Goal: Information Seeking & Learning: Find contact information

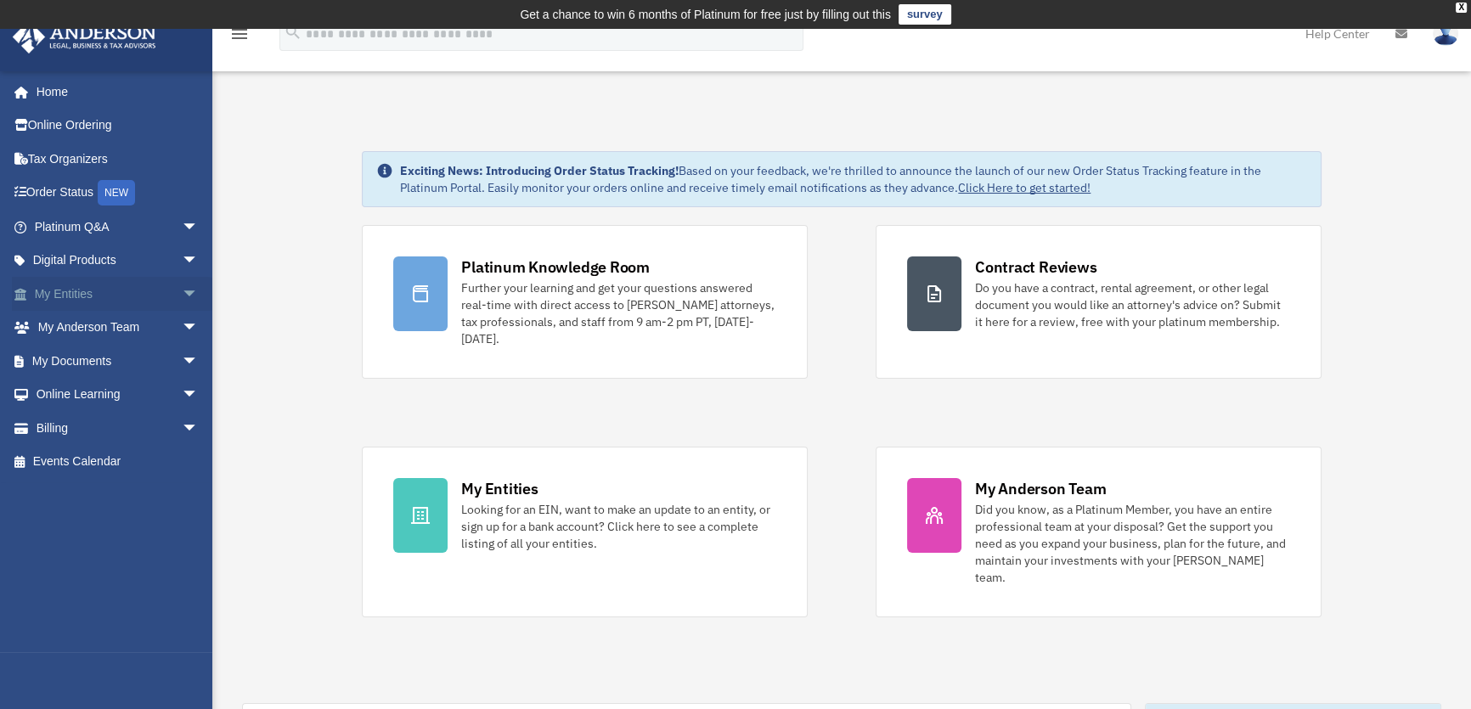
click at [93, 289] on link "My Entities arrow_drop_down" at bounding box center [118, 294] width 212 height 34
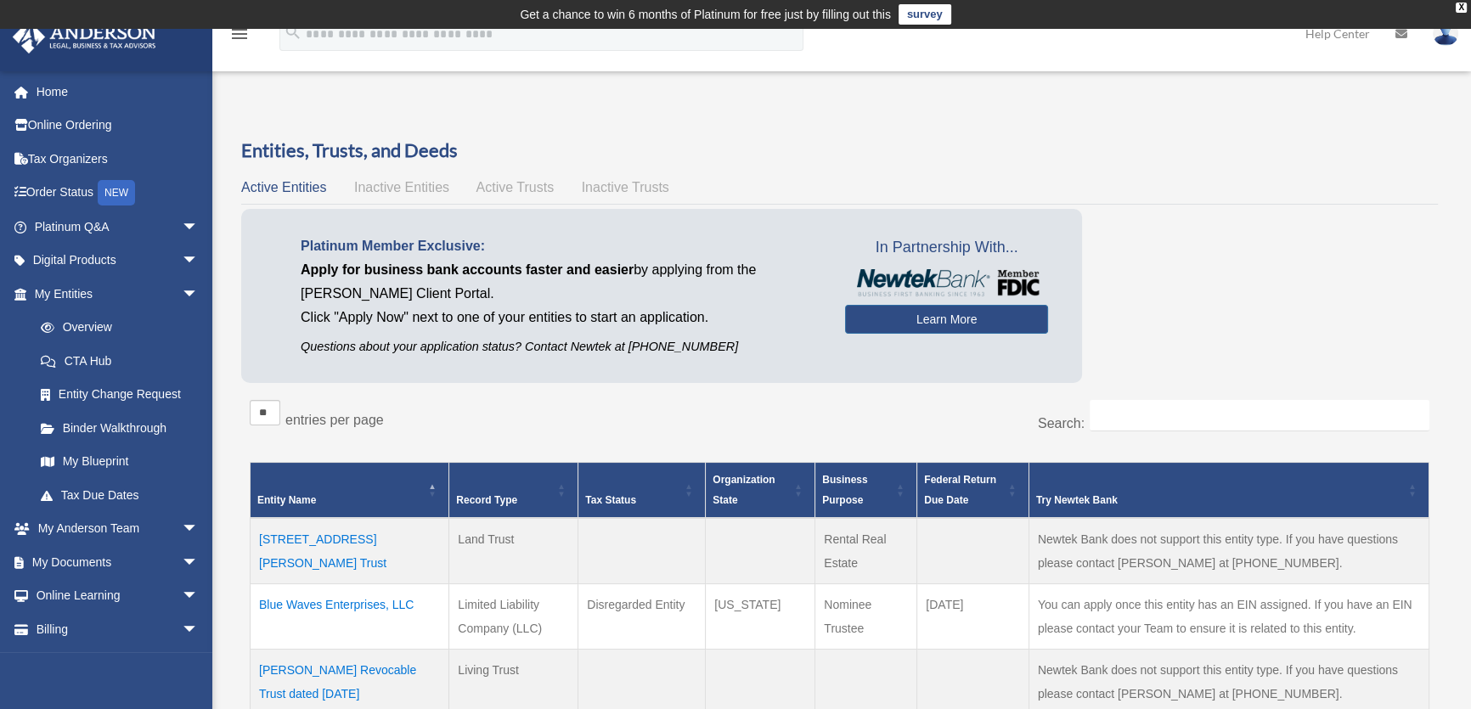
click at [389, 181] on span "Inactive Entities" at bounding box center [401, 187] width 95 height 14
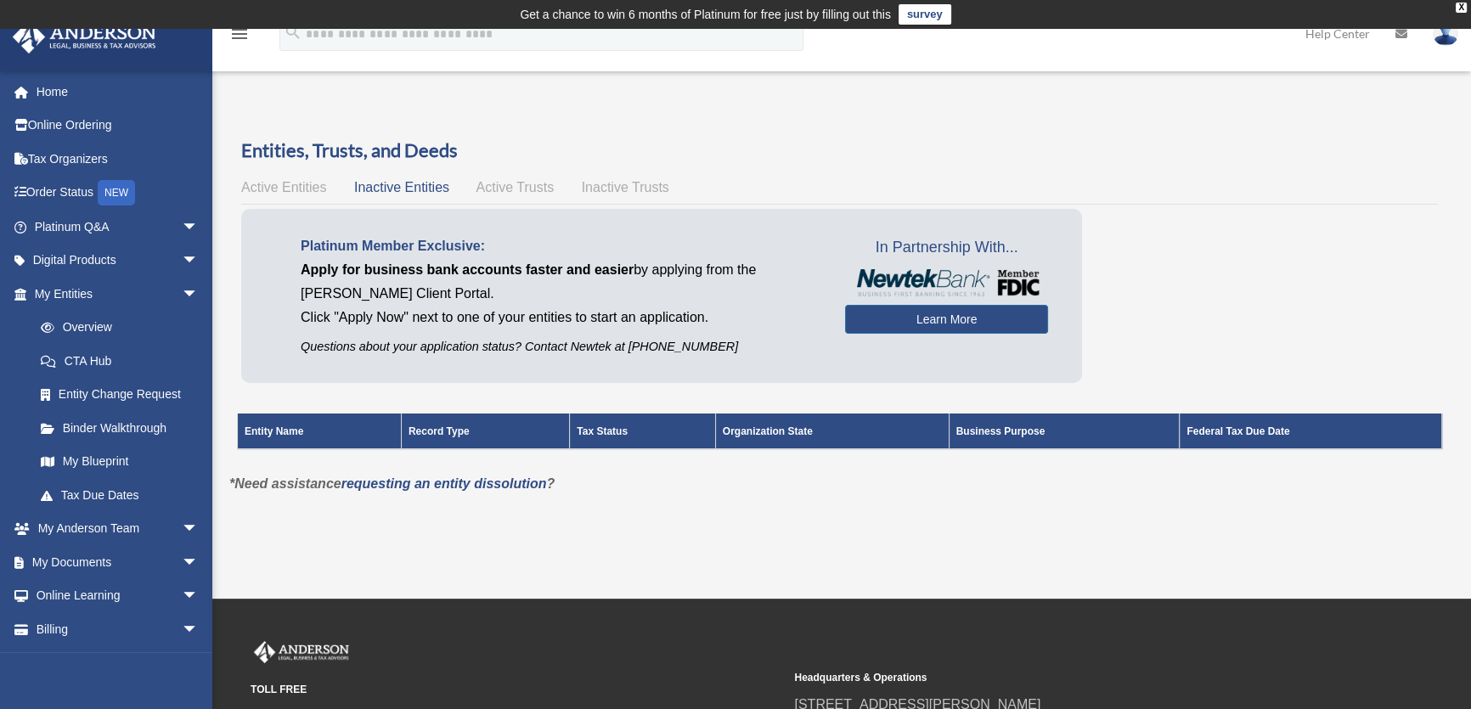
click at [502, 184] on span "Active Trusts" at bounding box center [516, 187] width 78 height 14
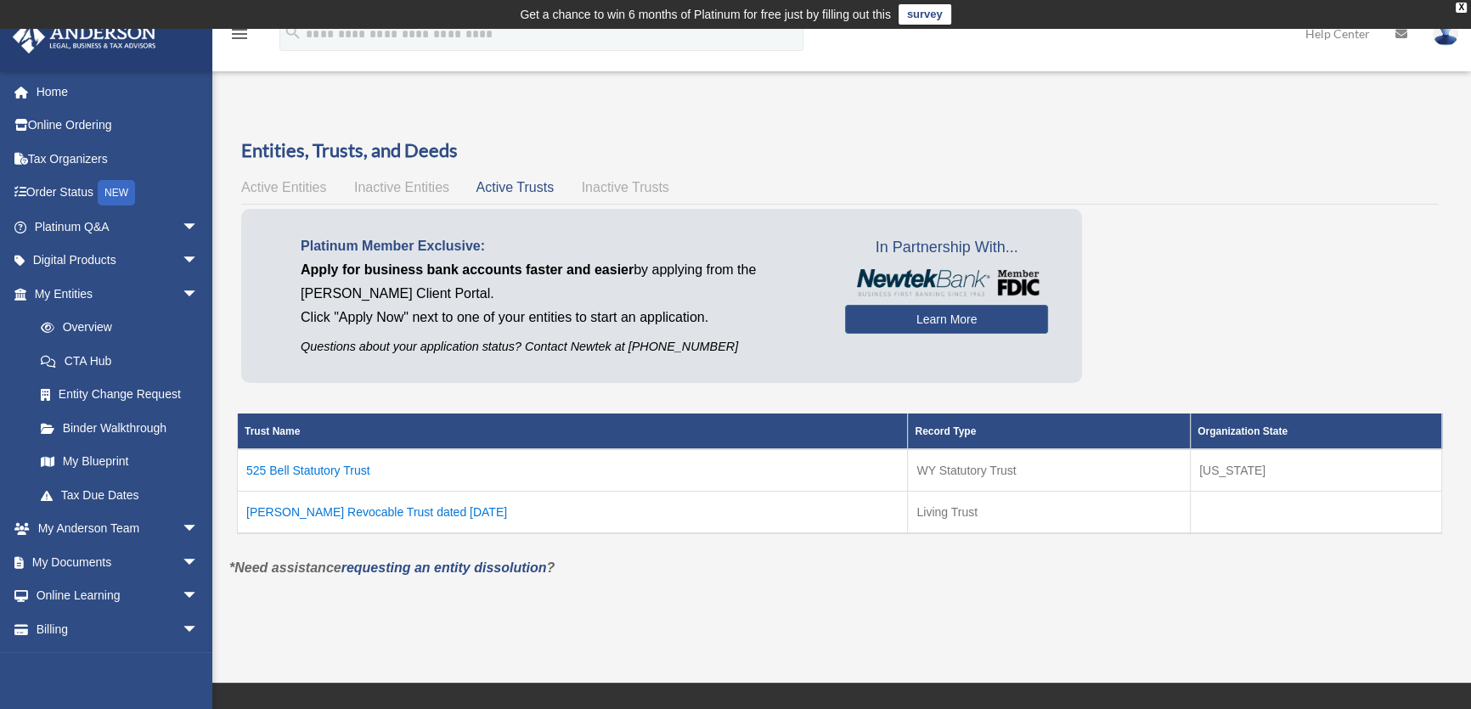
click at [380, 189] on span "Inactive Entities" at bounding box center [401, 187] width 95 height 14
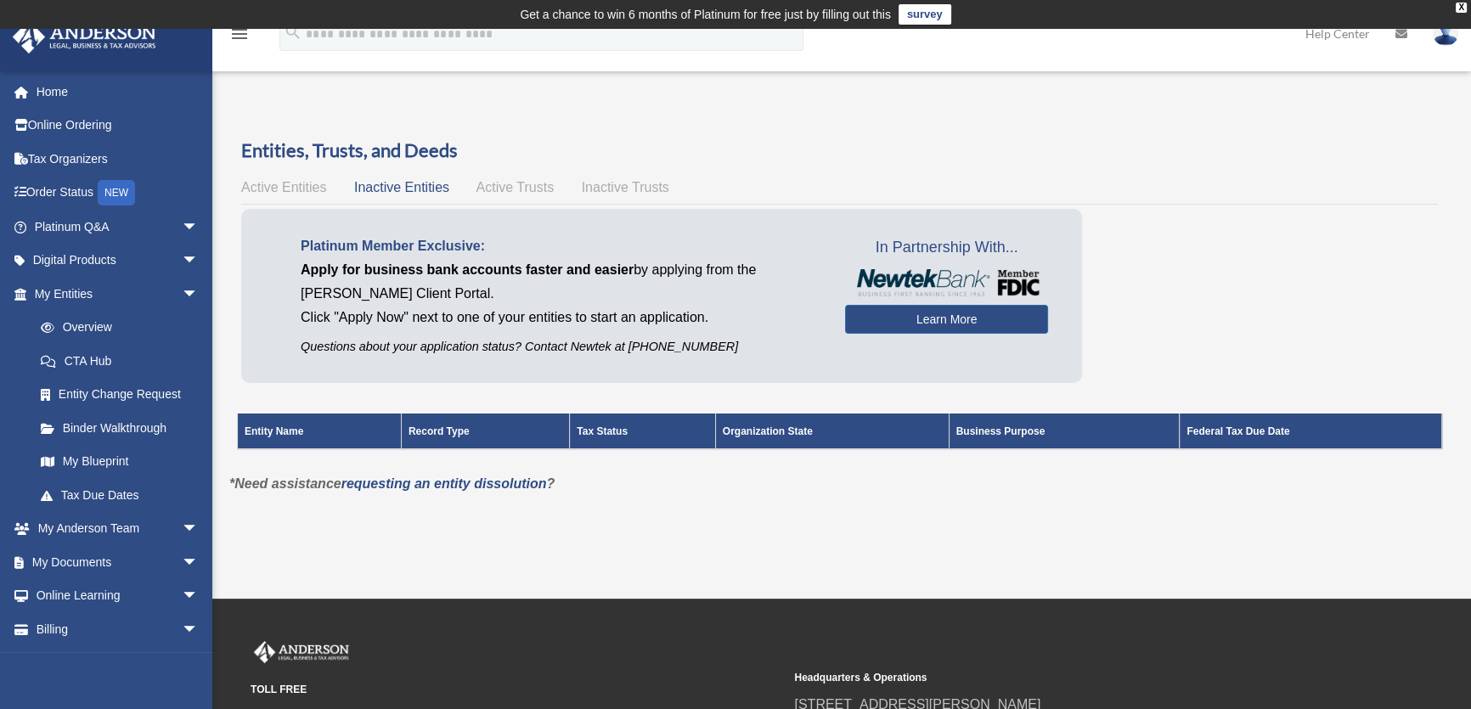
click at [504, 180] on span "Active Trusts" at bounding box center [516, 187] width 78 height 14
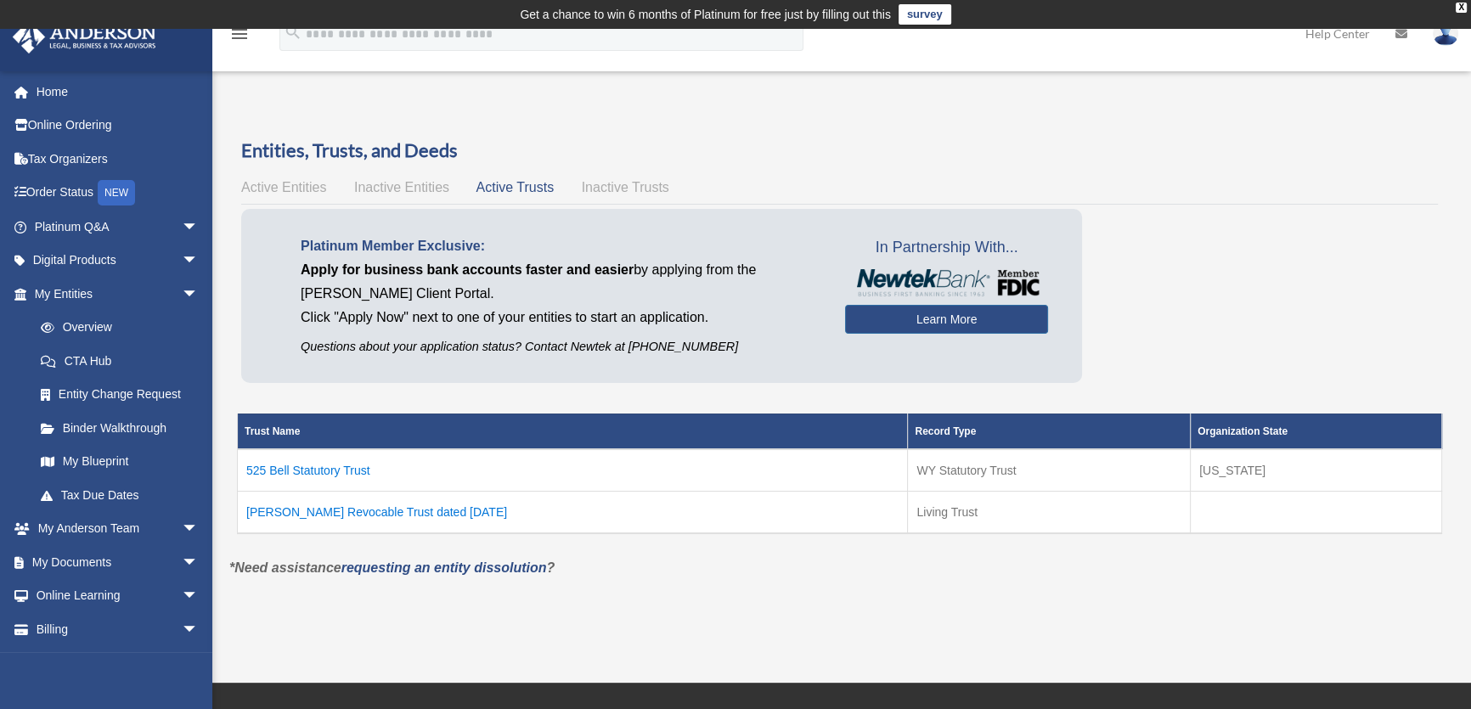
click at [302, 189] on span "Active Entities" at bounding box center [283, 187] width 85 height 14
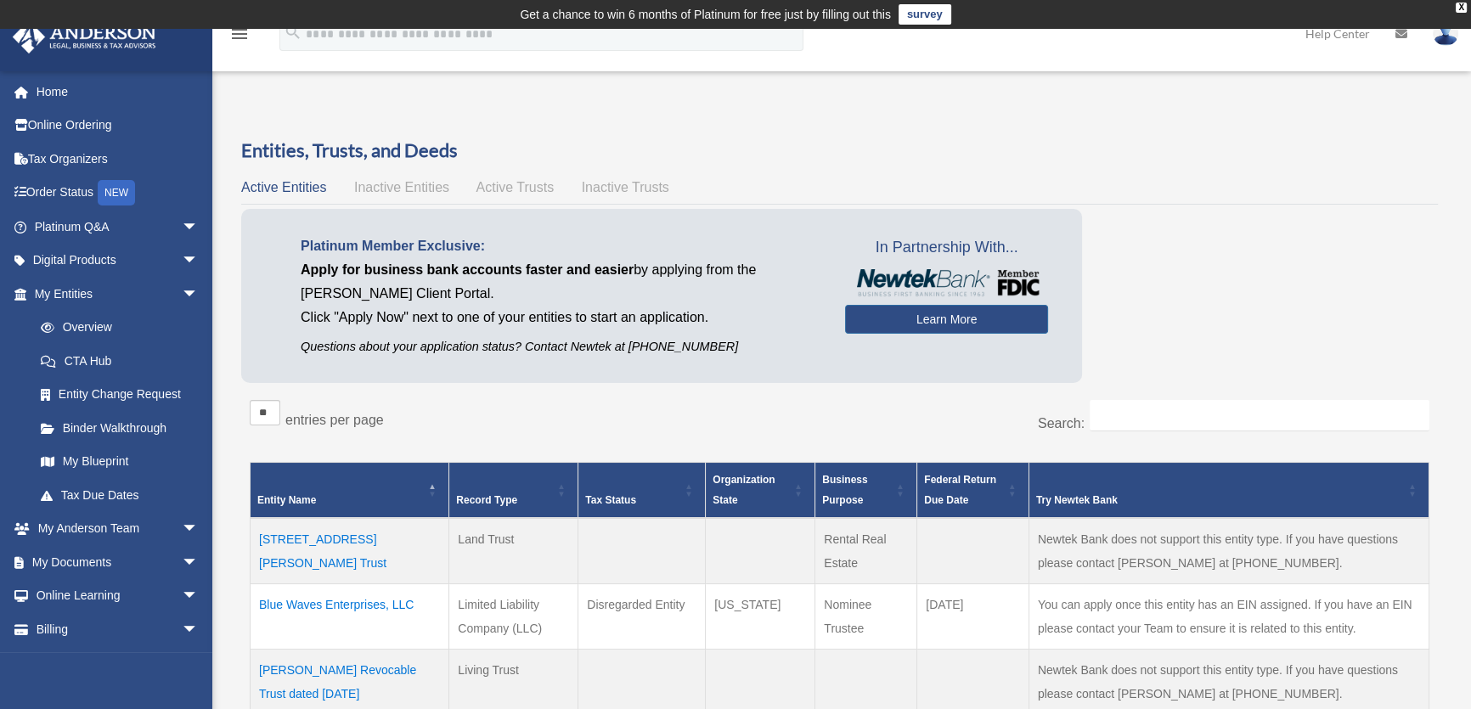
scroll to position [515, 0]
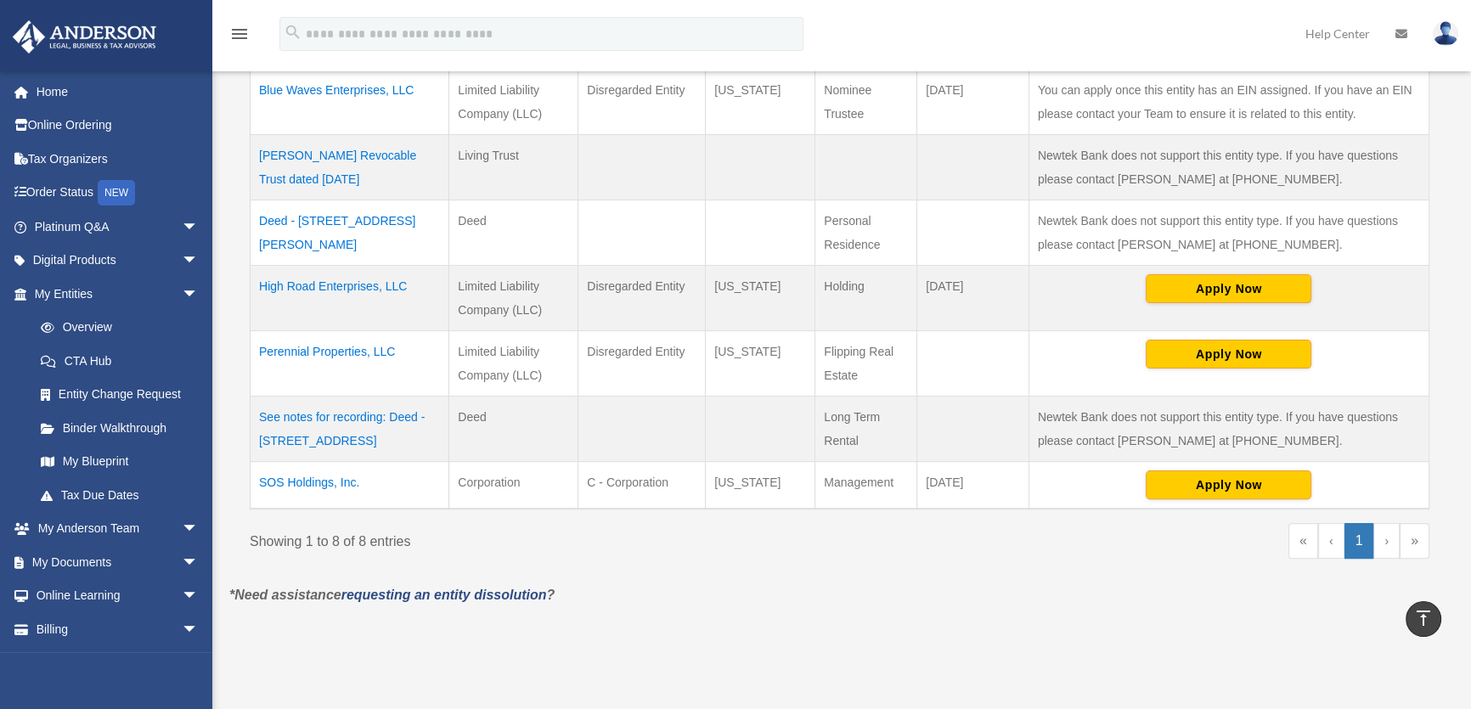
click at [339, 482] on td "SOS Holdings, Inc." at bounding box center [350, 486] width 199 height 48
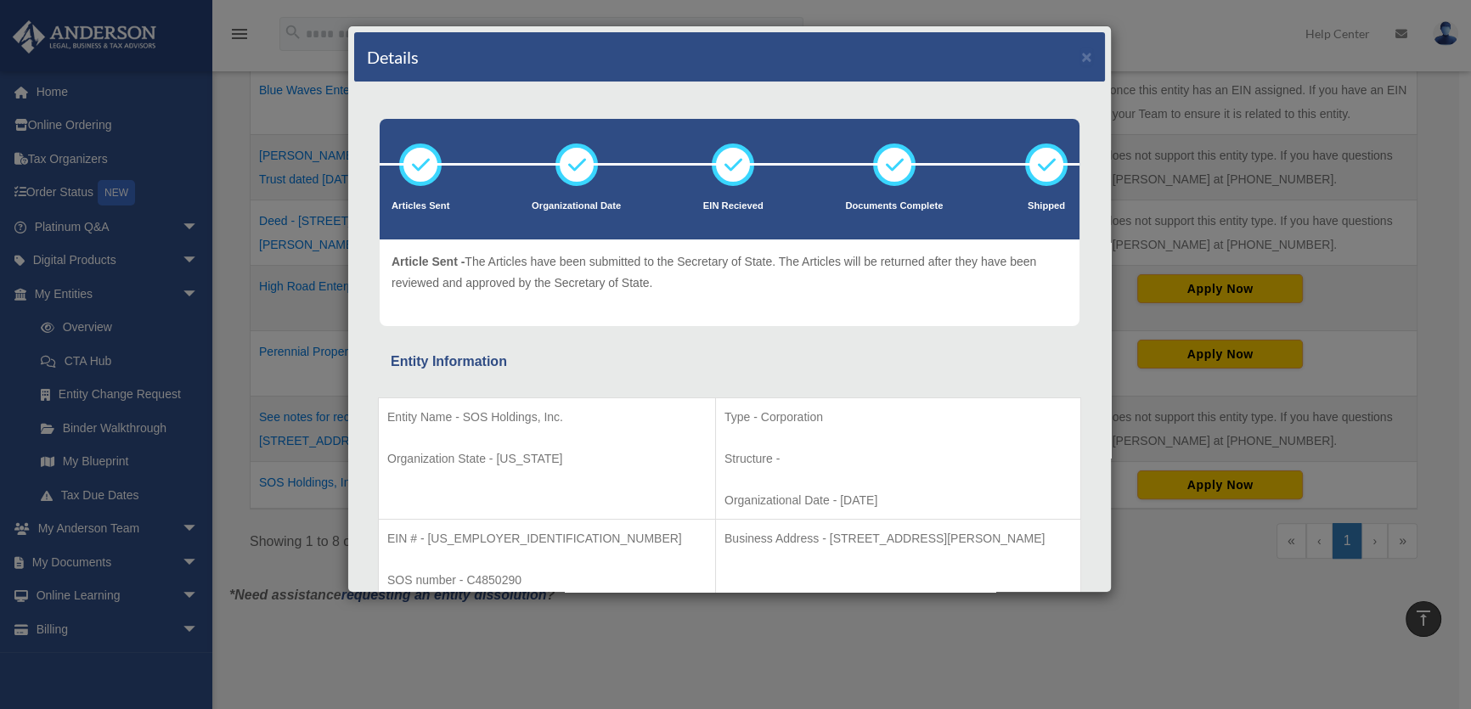
scroll to position [0, 0]
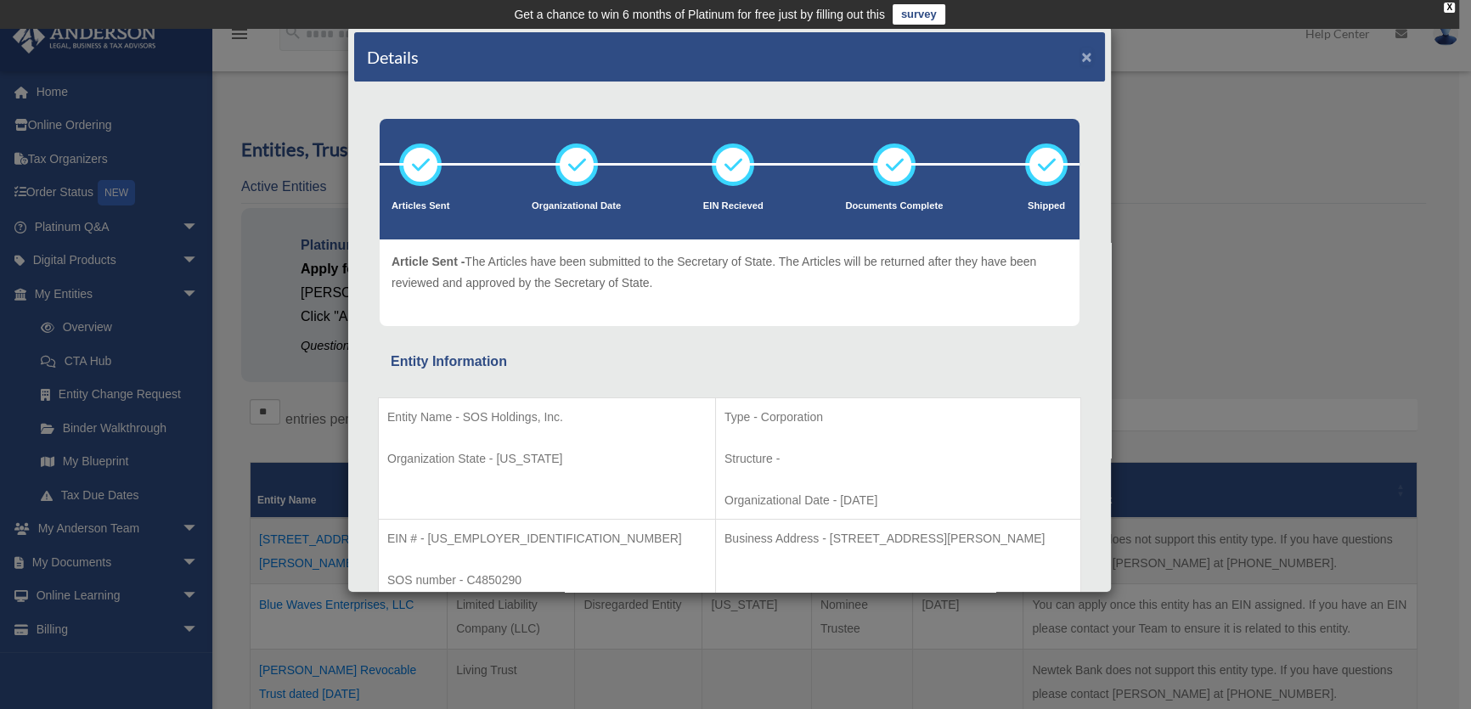
click at [1081, 51] on button "×" at bounding box center [1086, 57] width 11 height 18
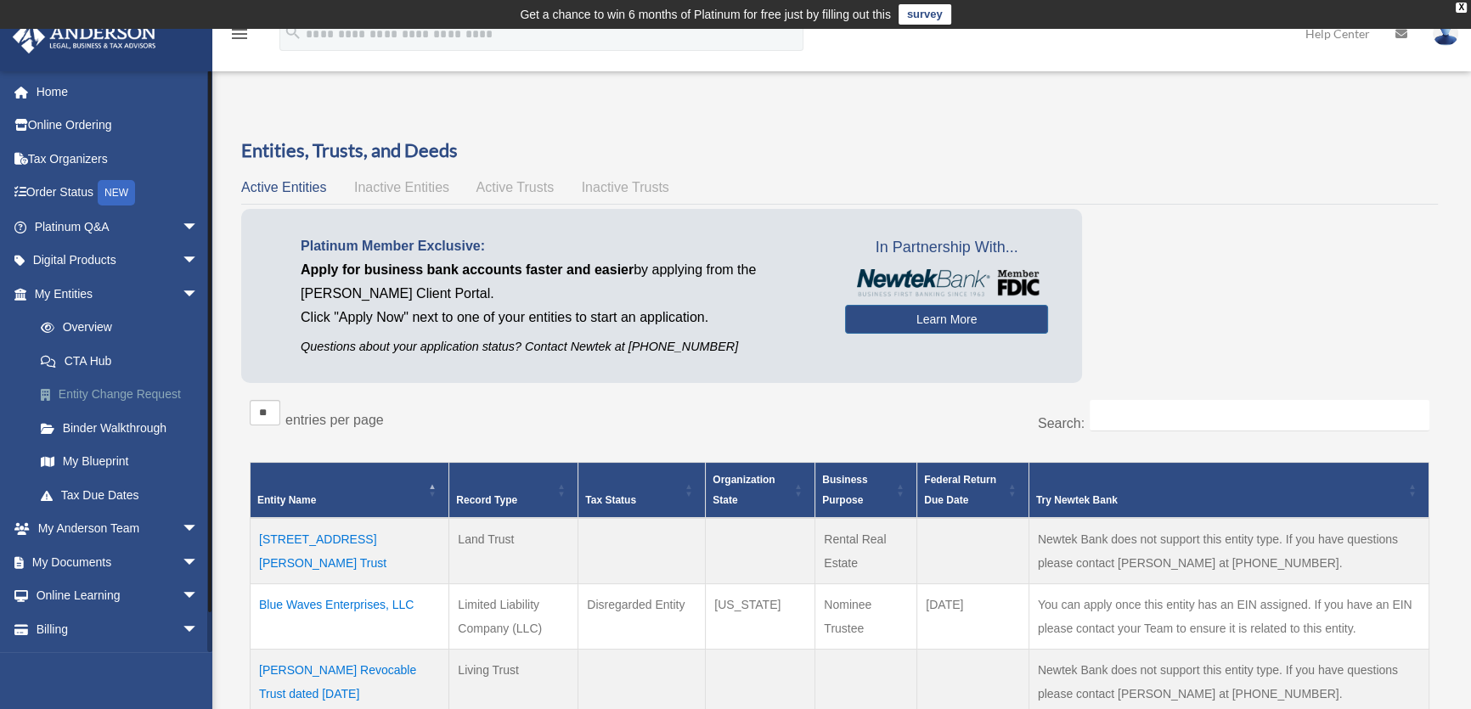
click at [119, 392] on link "Entity Change Request" at bounding box center [124, 395] width 200 height 34
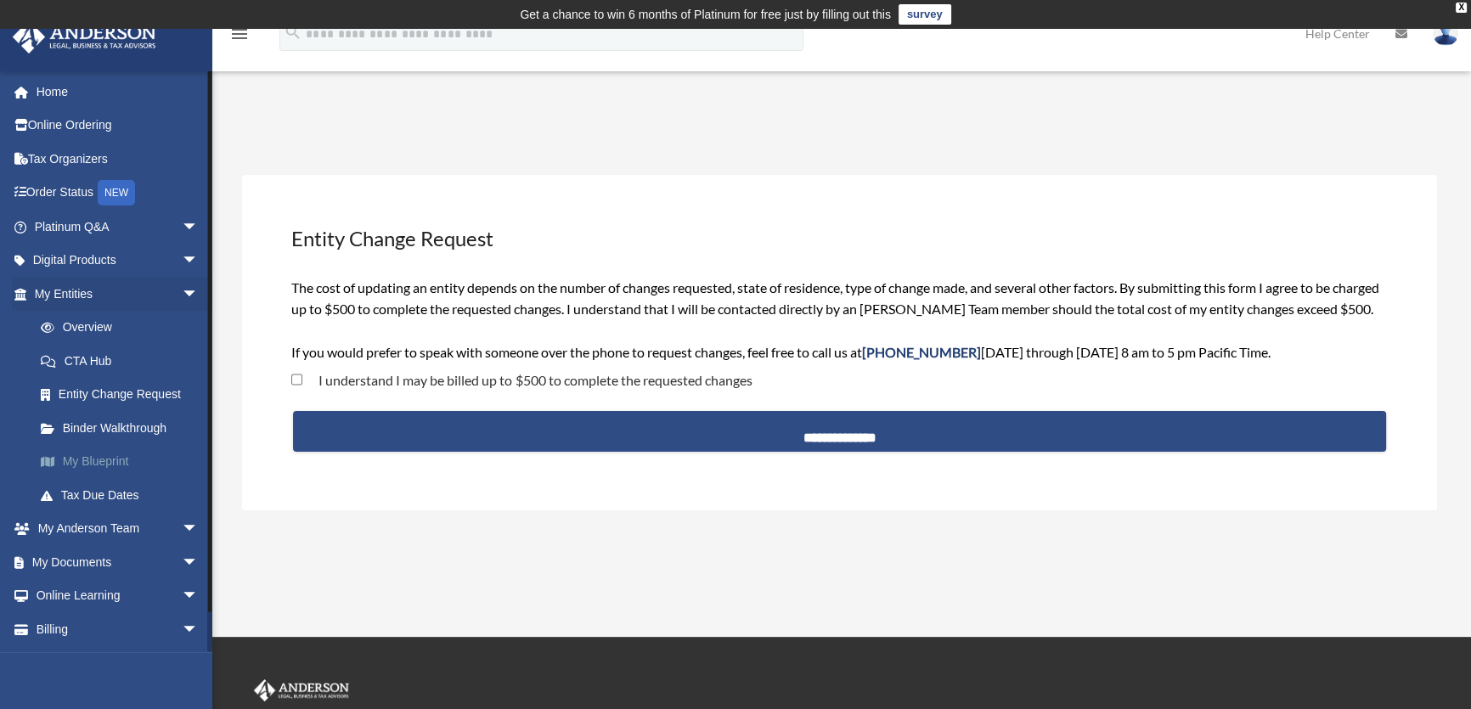
click at [85, 454] on link "My Blueprint" at bounding box center [124, 462] width 200 height 34
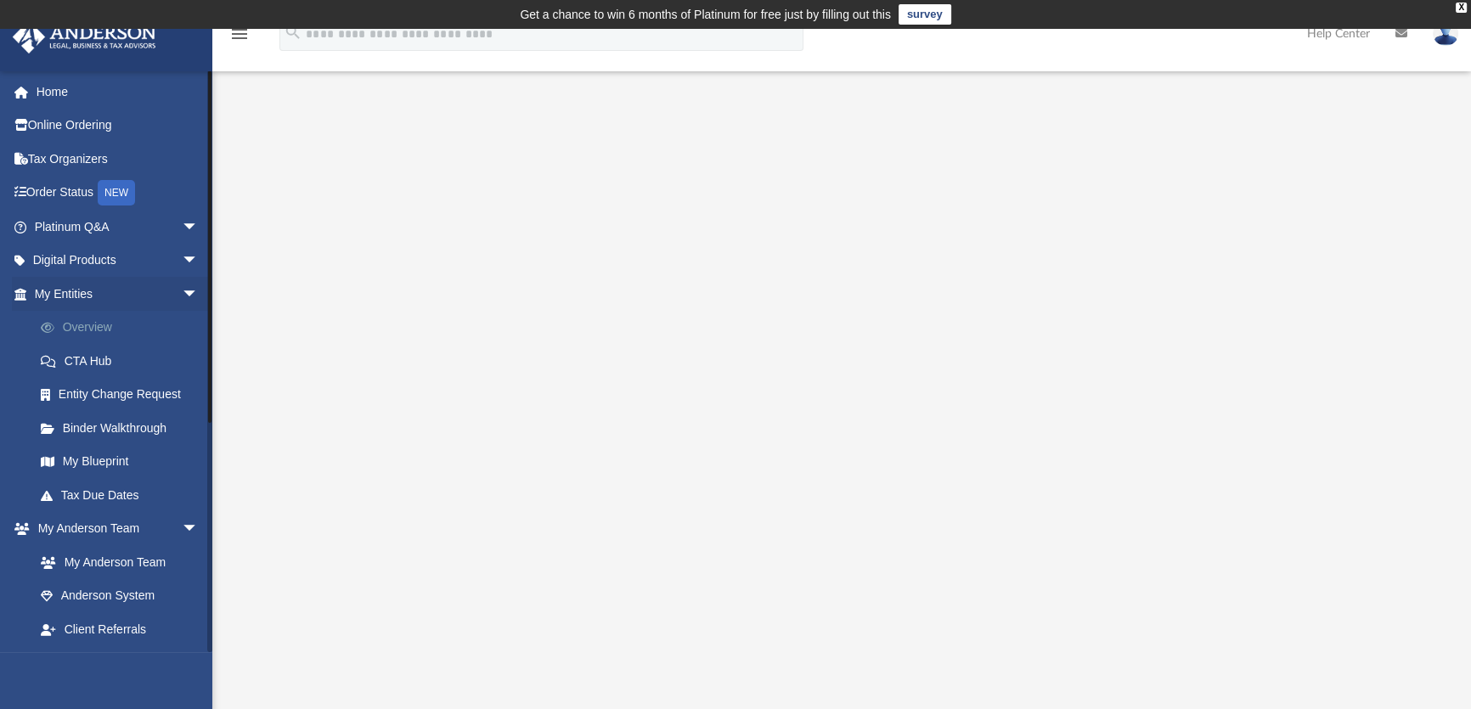
click at [76, 322] on link "Overview" at bounding box center [124, 328] width 200 height 34
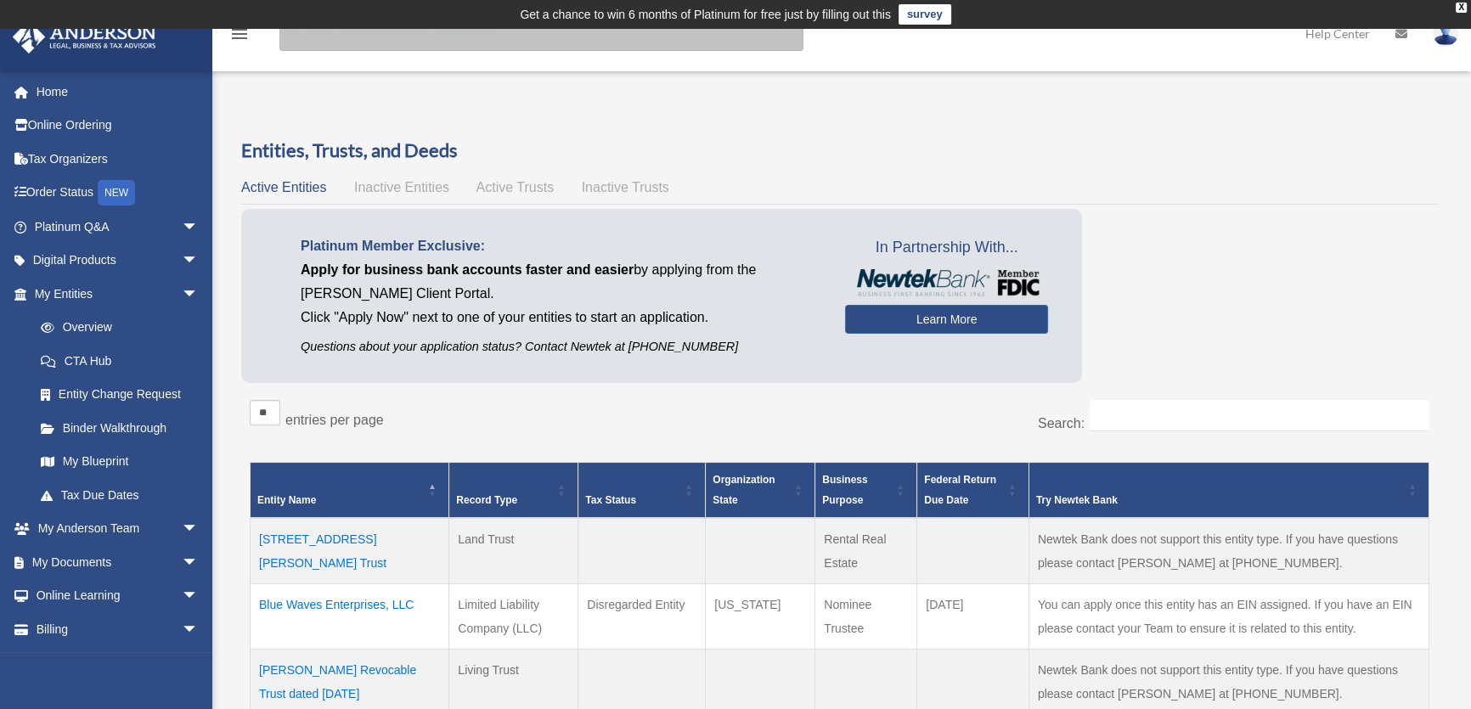
click at [425, 42] on input "search" at bounding box center [541, 34] width 524 height 34
type input "**********"
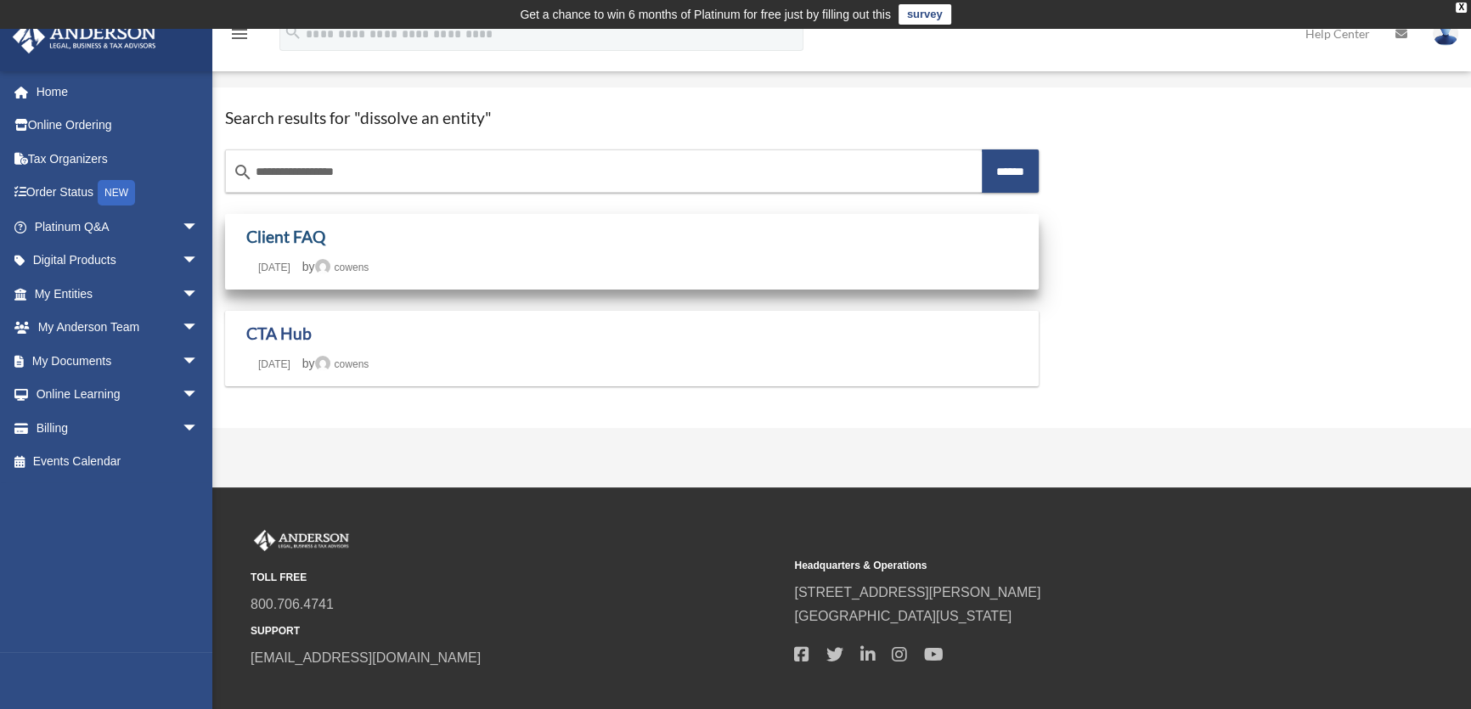
click at [281, 232] on link "Client FAQ" at bounding box center [285, 237] width 79 height 20
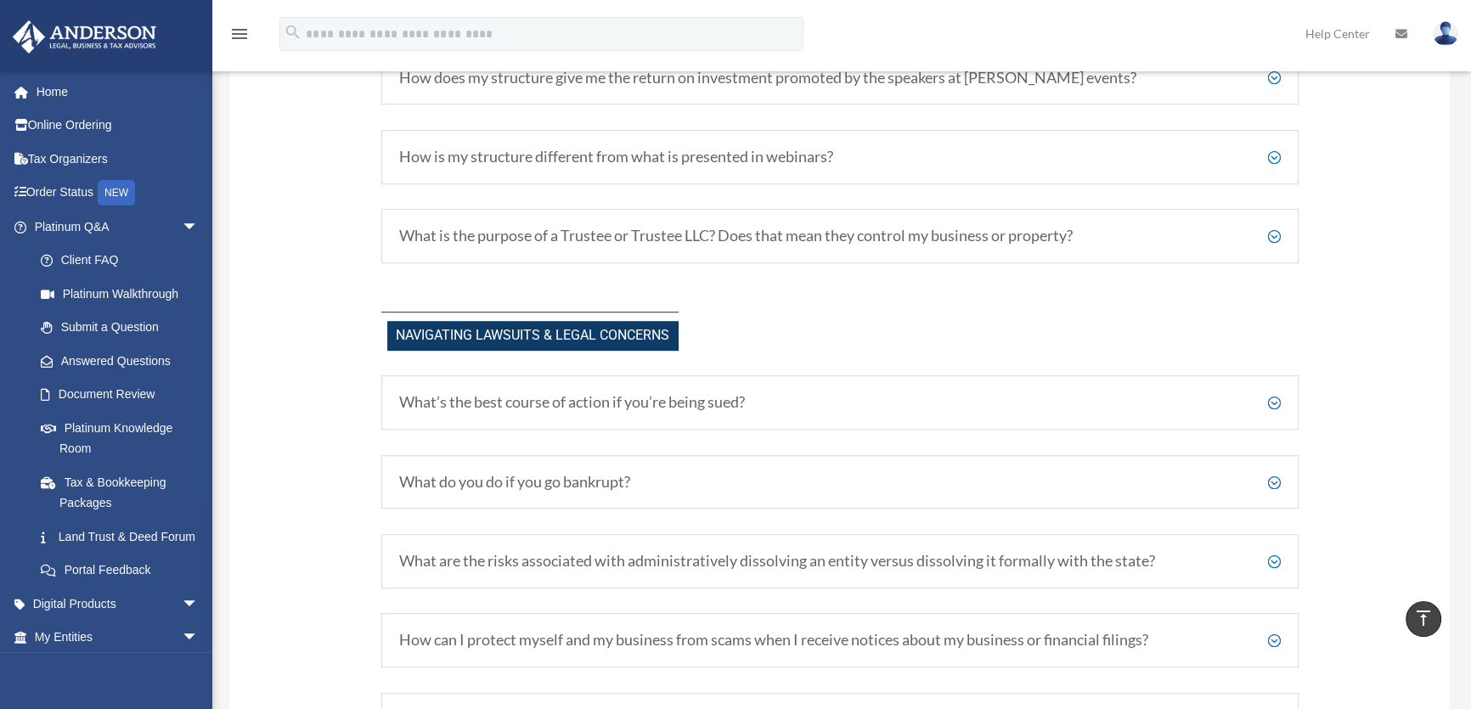
scroll to position [1287, 0]
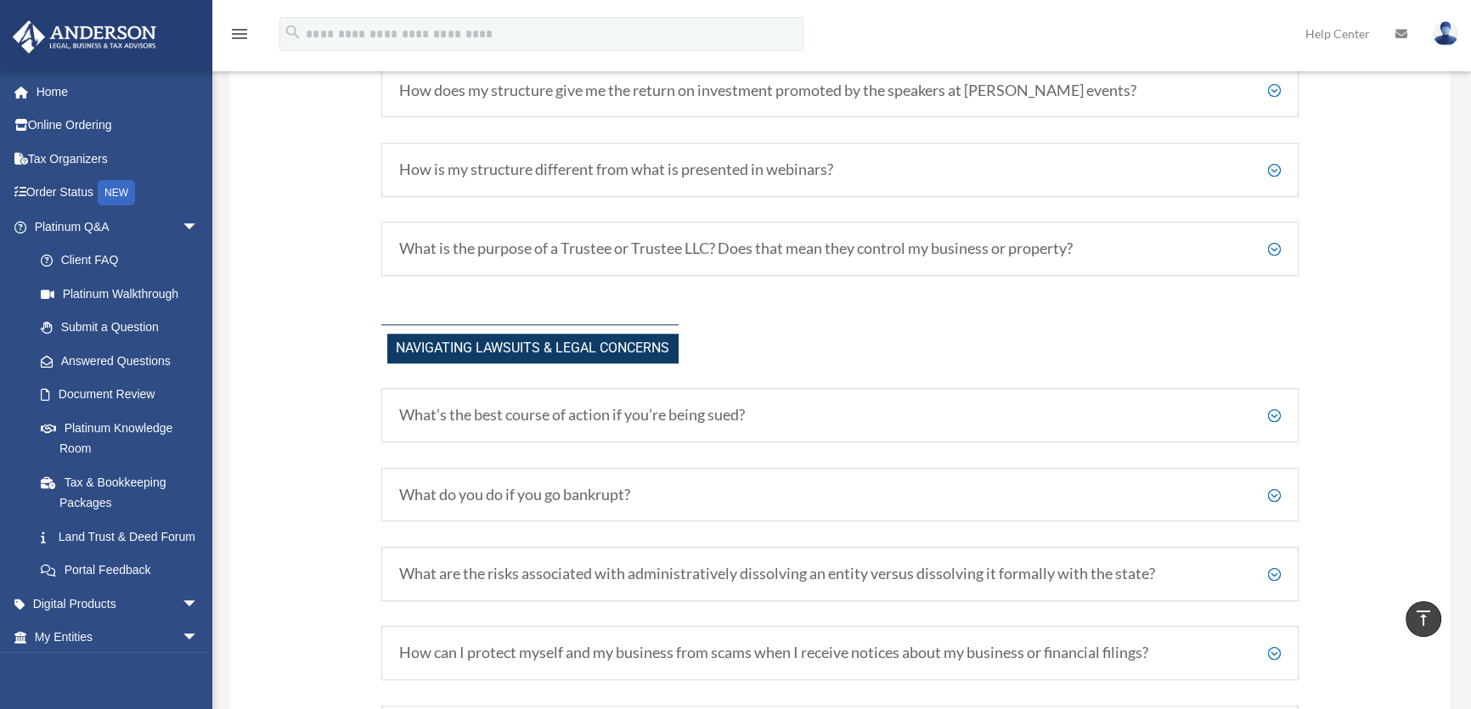
click at [1274, 577] on h5 "What are the risks associated with administratively dissolving an entity versus…" at bounding box center [840, 574] width 882 height 19
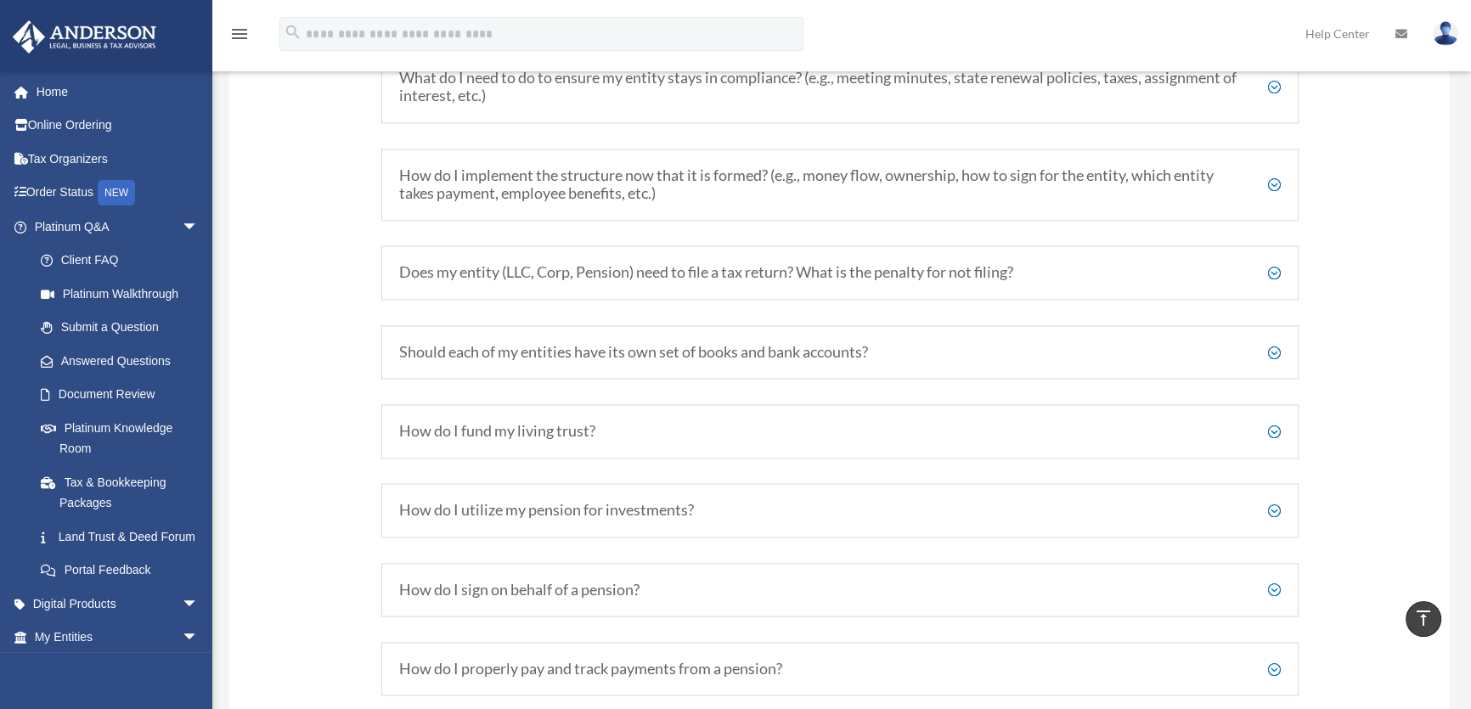
scroll to position [3089, 0]
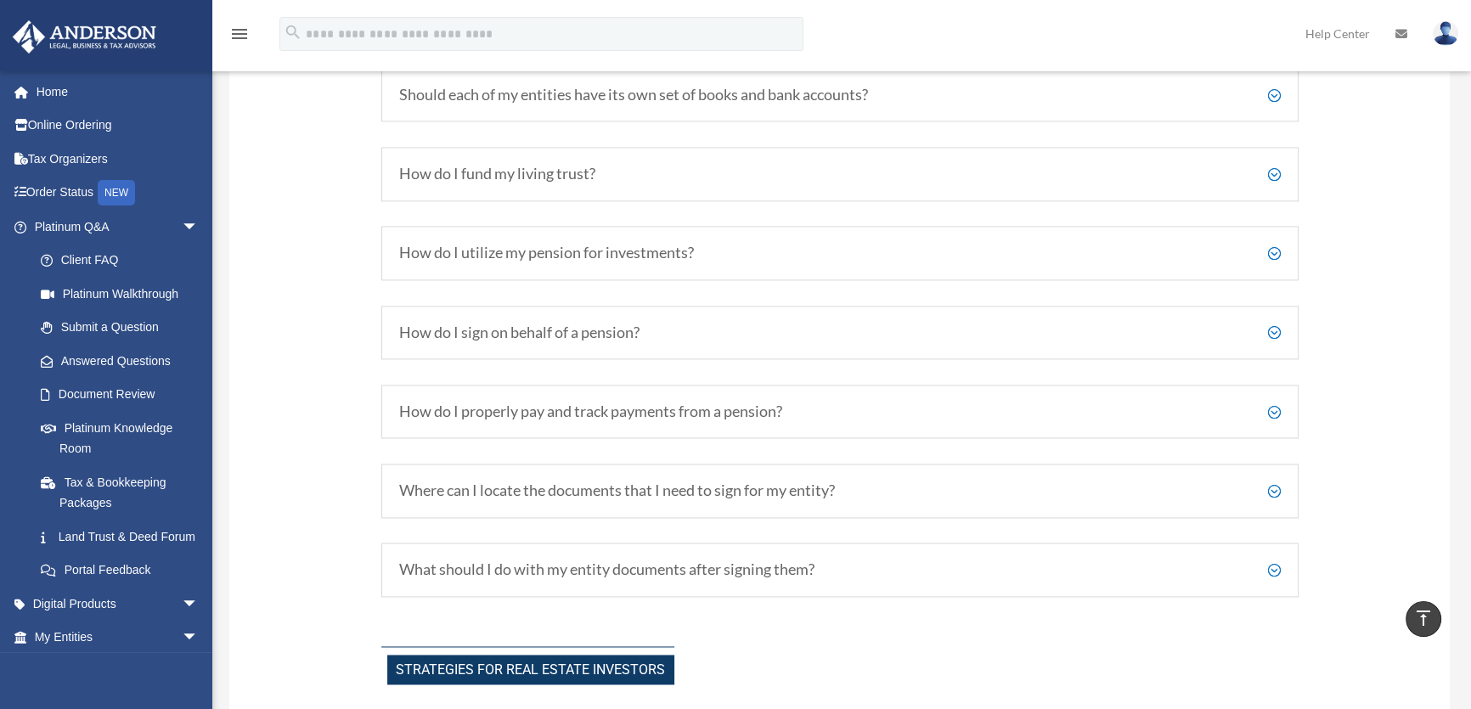
click at [1273, 170] on h5 "How do I fund my living trust?" at bounding box center [840, 174] width 882 height 19
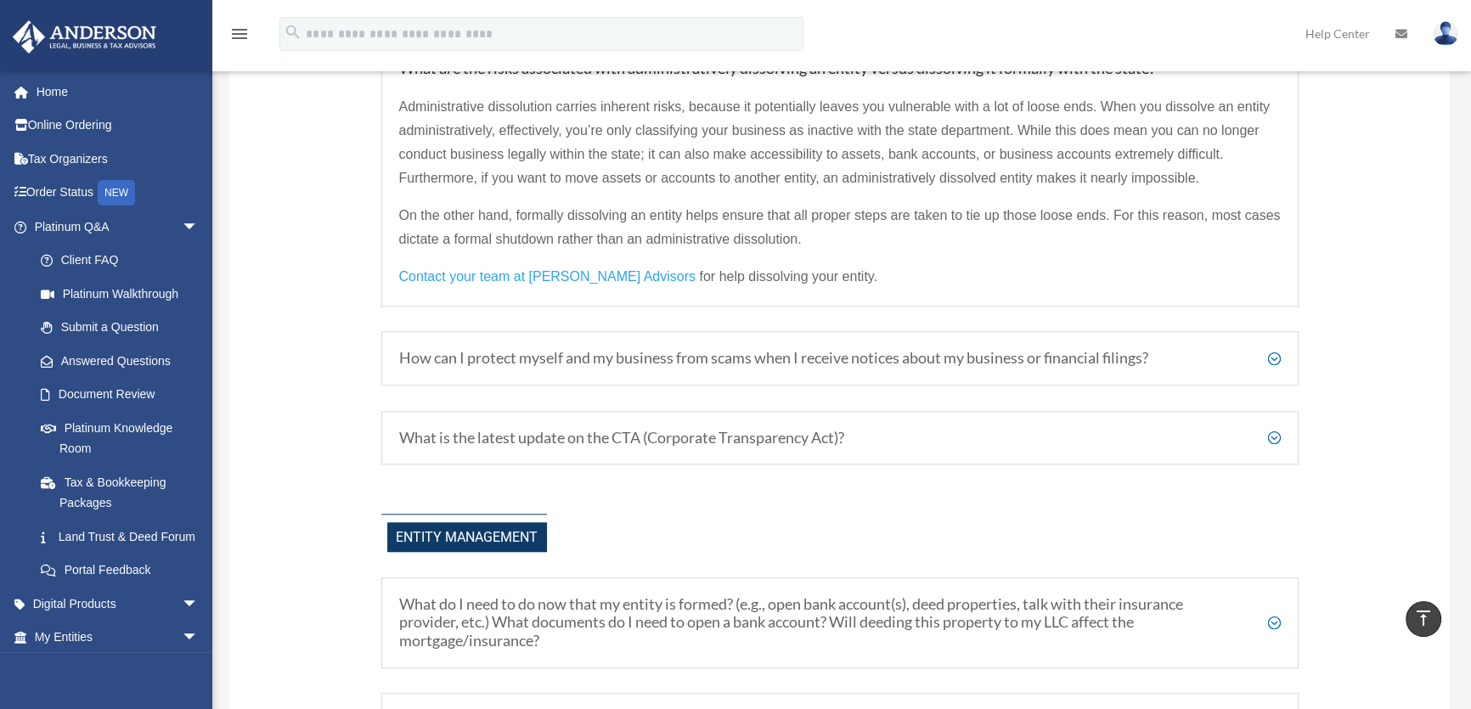
scroll to position [1801, 0]
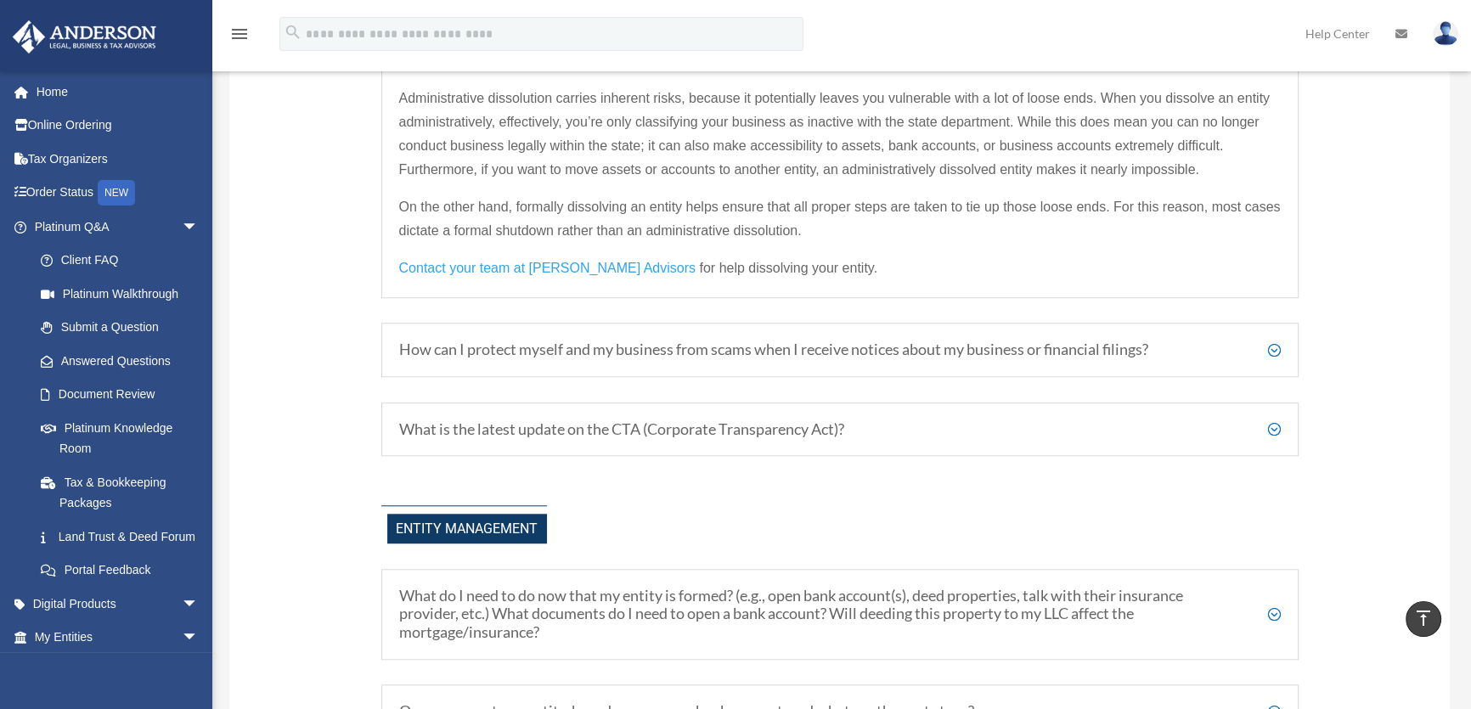
click at [535, 266] on span "Contact your team at Anderson Advisors" at bounding box center [547, 268] width 296 height 14
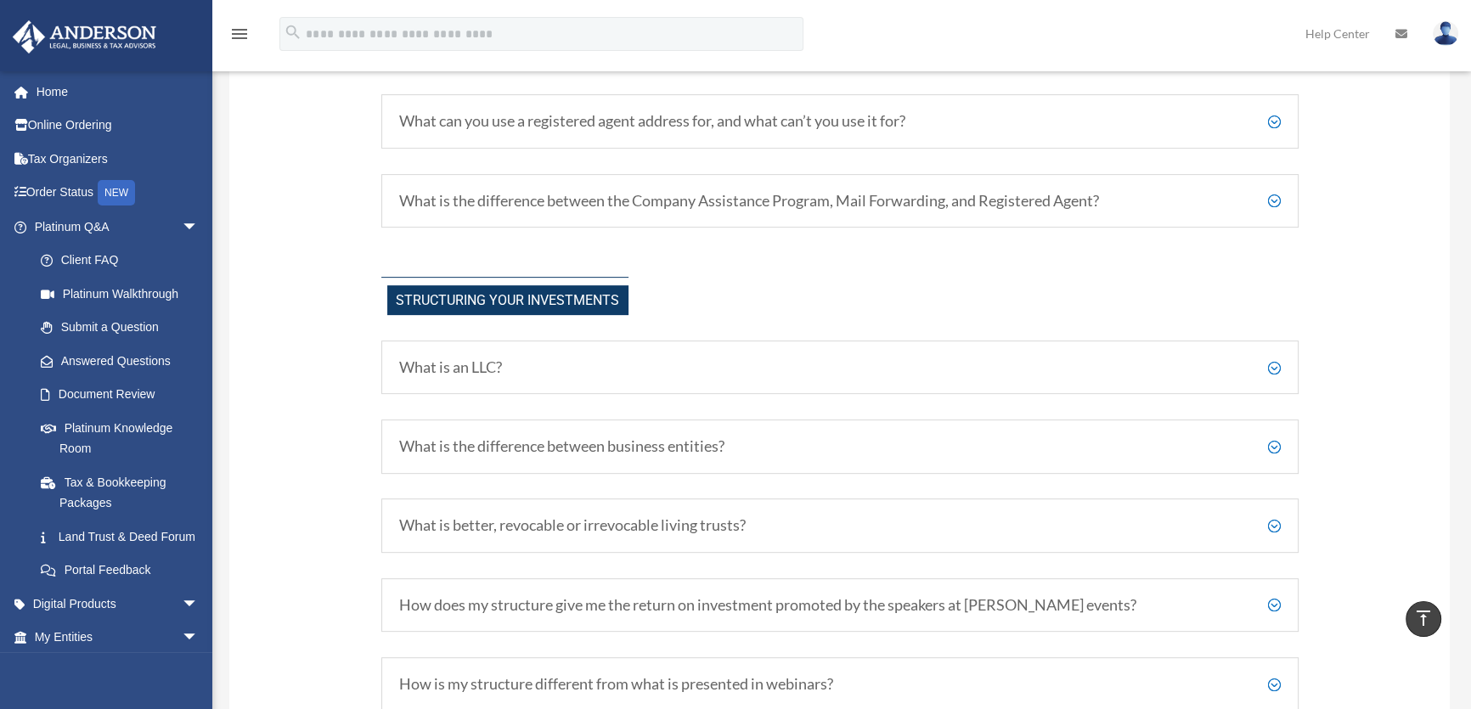
scroll to position [0, 0]
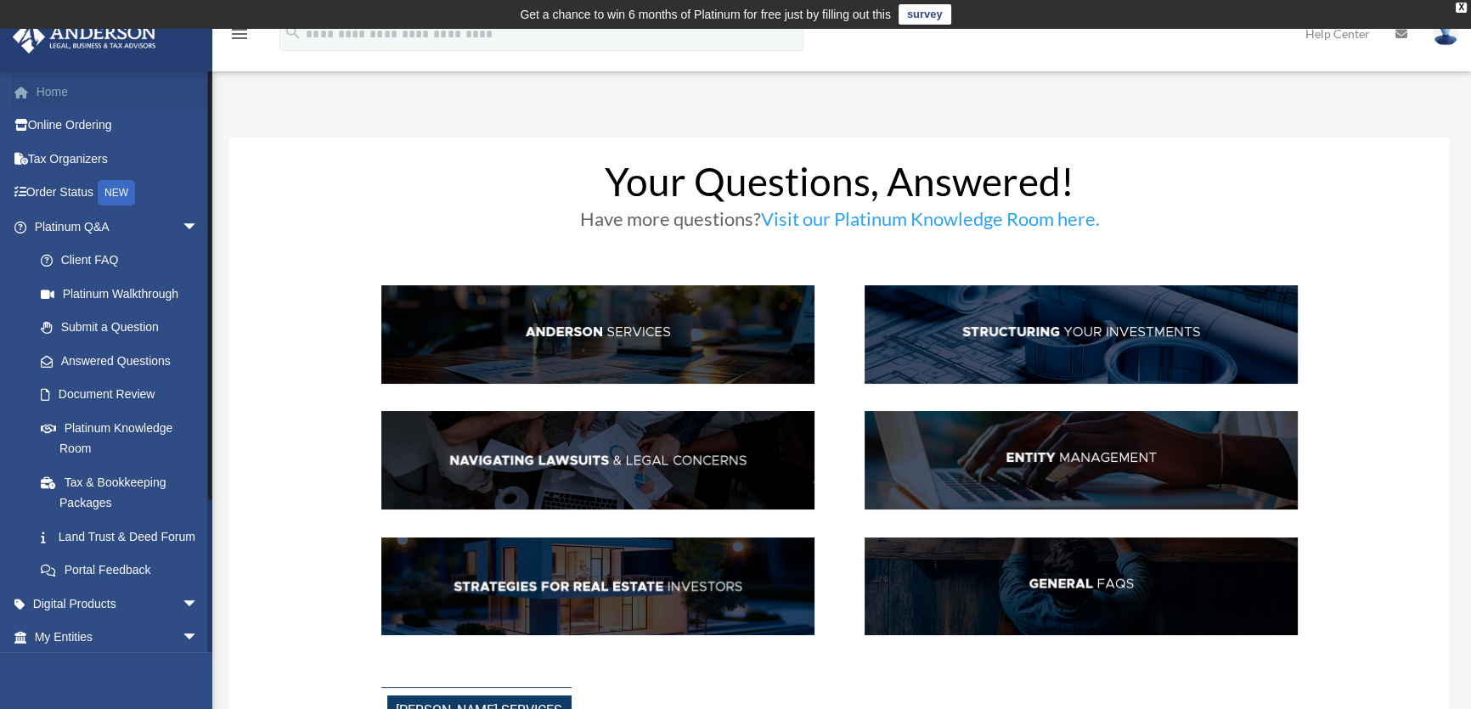
click at [50, 94] on link "Home" at bounding box center [118, 92] width 212 height 34
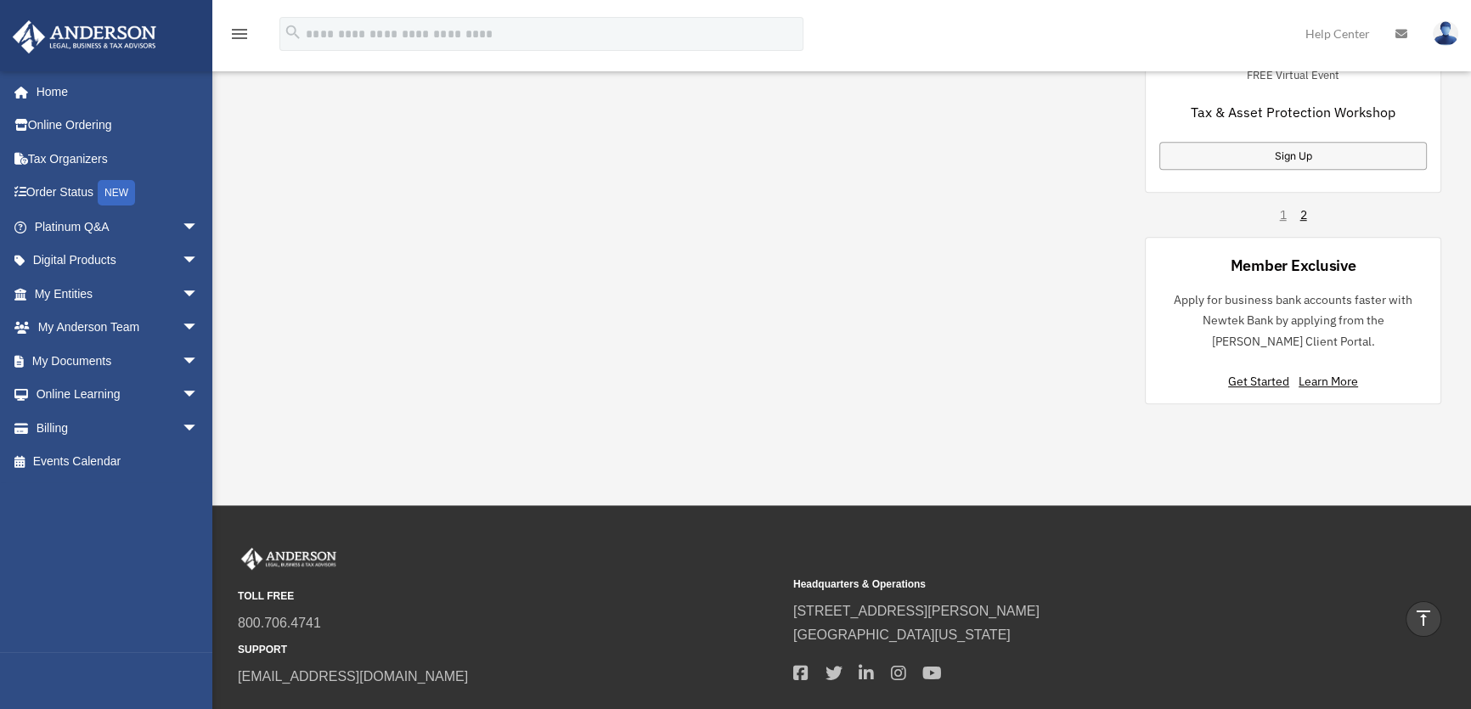
scroll to position [1354, 0]
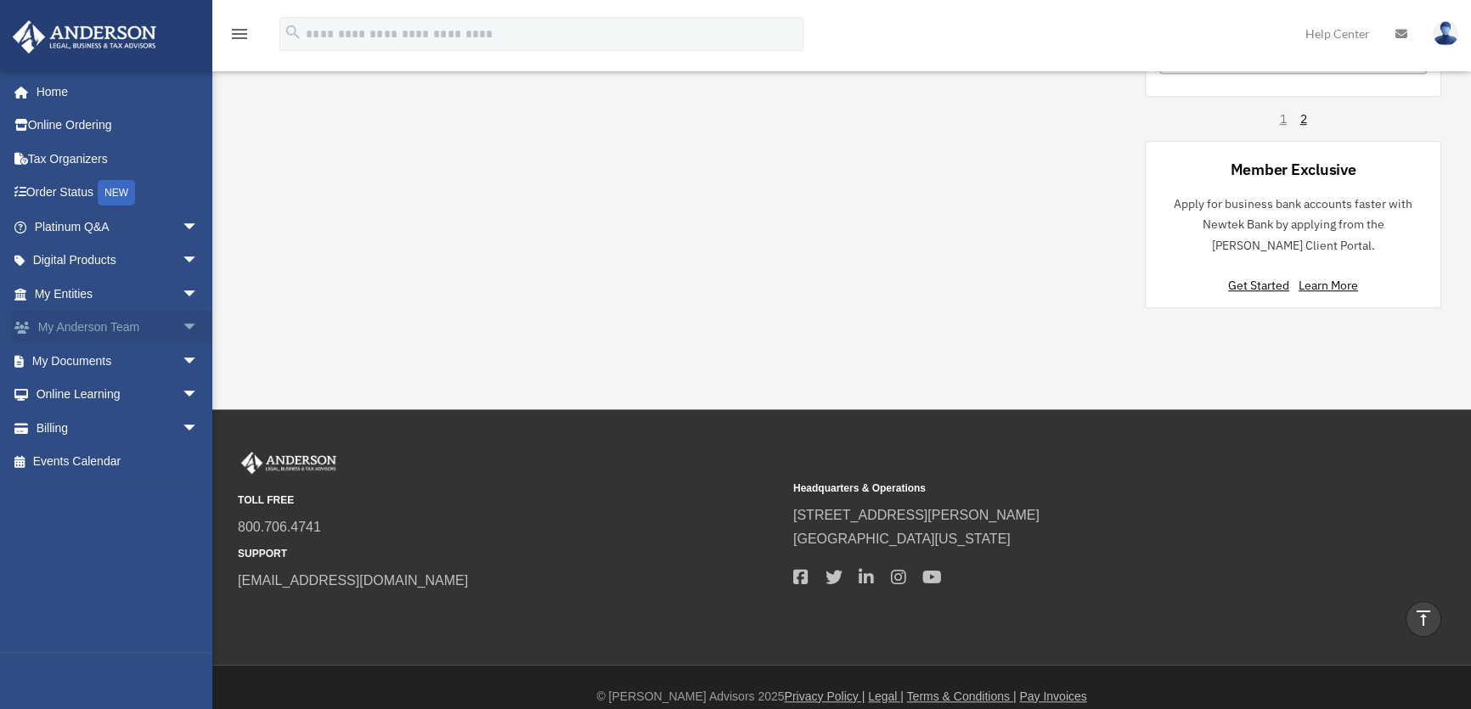
click at [87, 321] on link "My Anderson Team arrow_drop_down" at bounding box center [118, 328] width 212 height 34
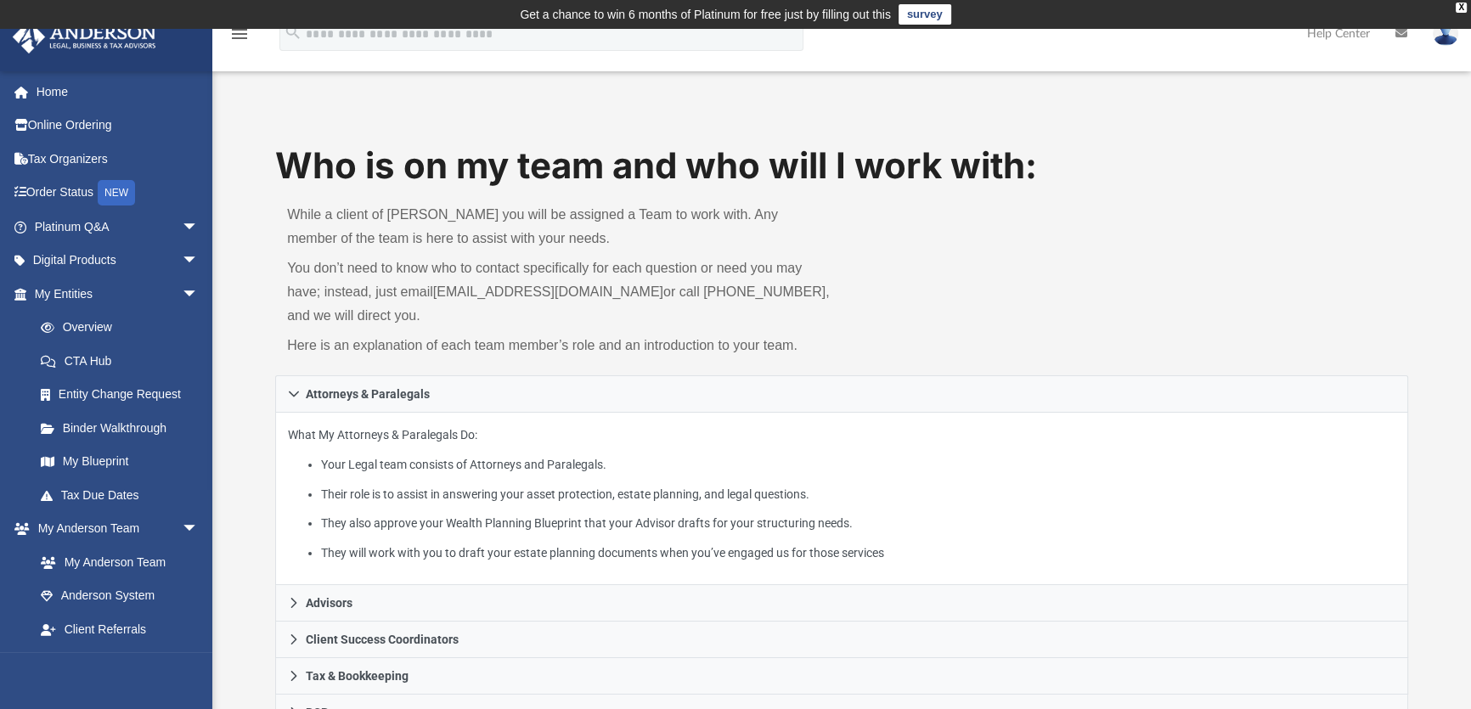
drag, startPoint x: 562, startPoint y: 116, endPoint x: 561, endPoint y: 92, distance: 24.7
click at [129, 396] on link "Entity Change Request" at bounding box center [124, 395] width 200 height 34
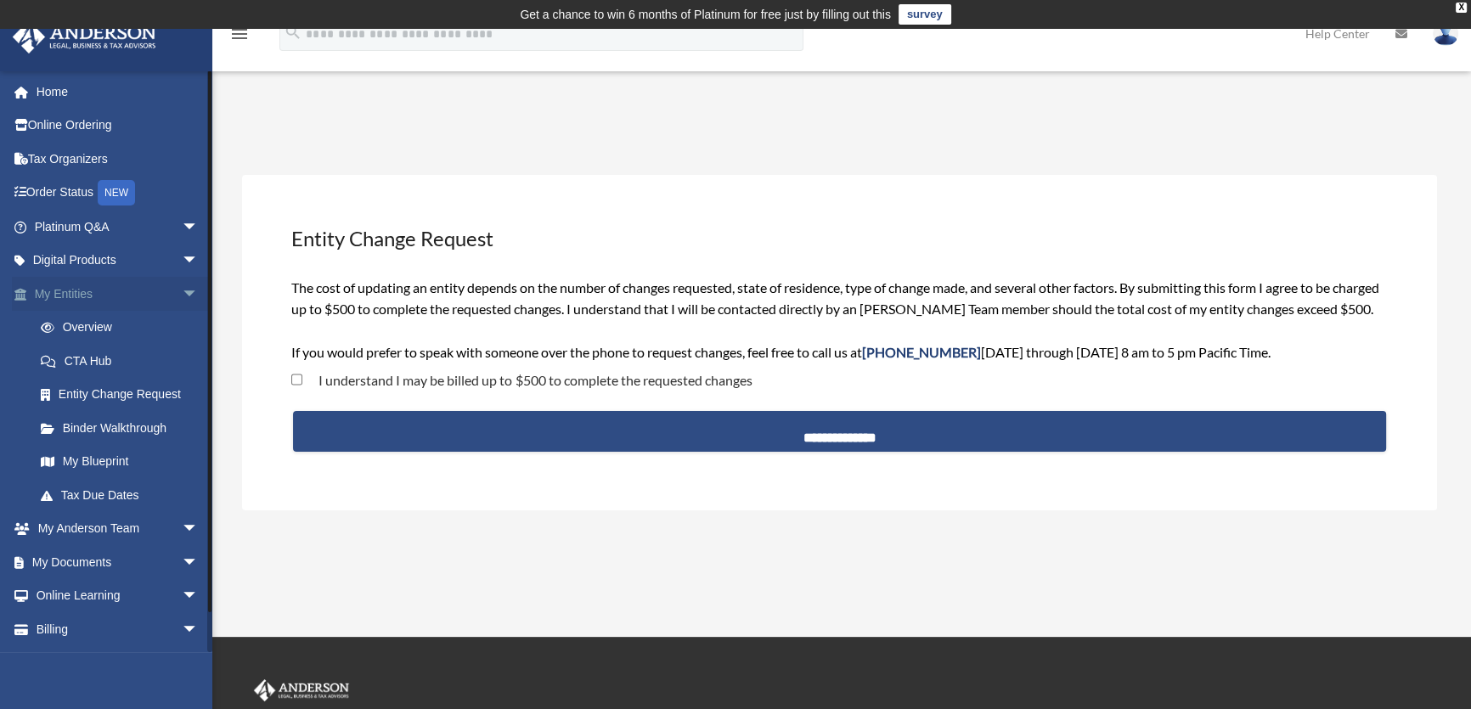
click at [152, 296] on link "My Entities arrow_drop_down" at bounding box center [118, 294] width 212 height 34
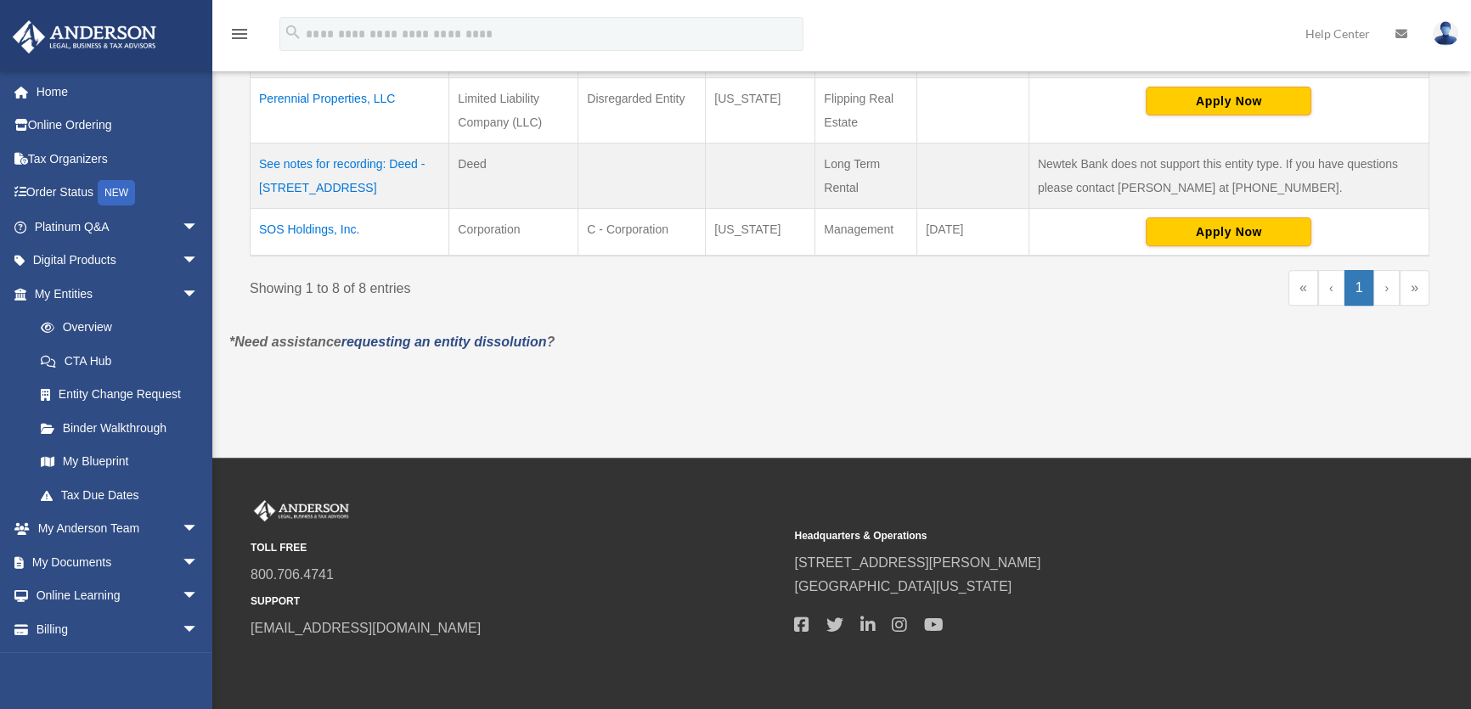
scroll to position [832, 0]
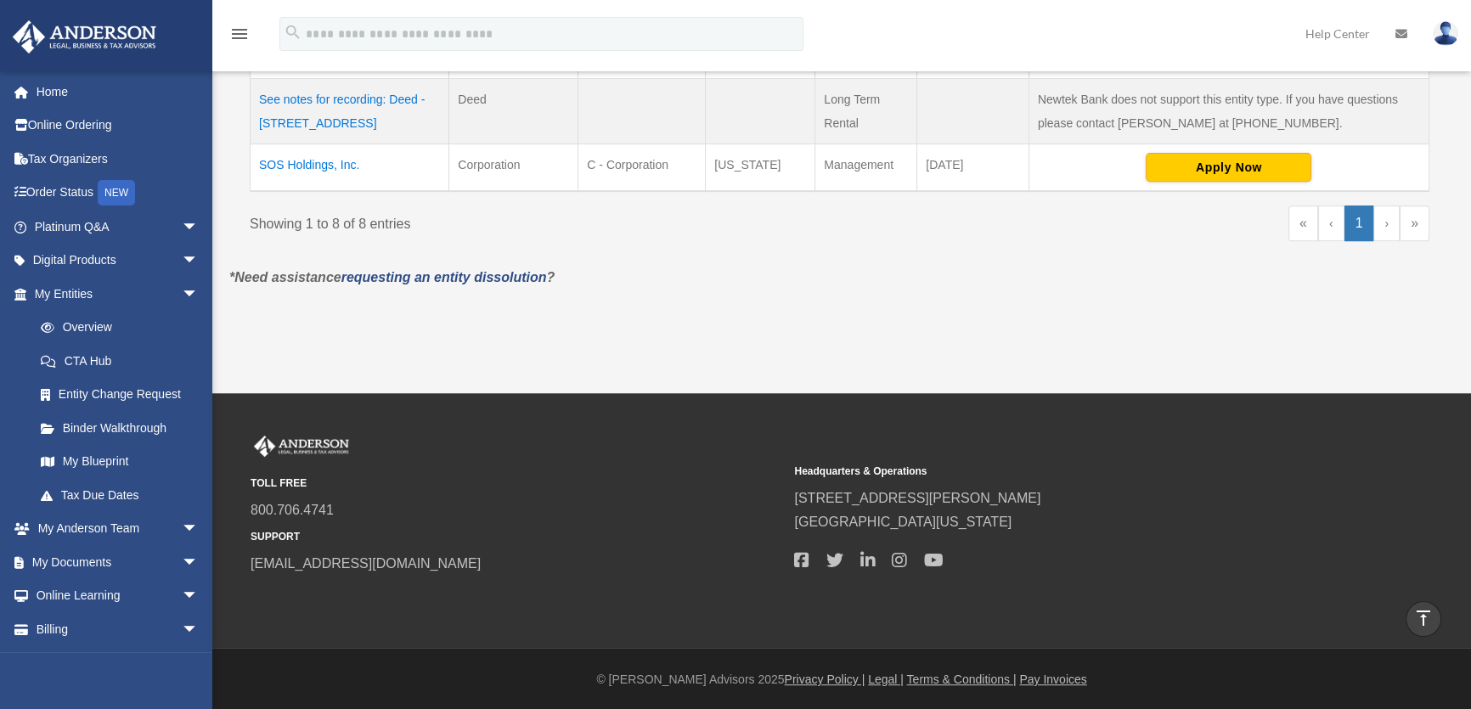
click at [1440, 36] on img at bounding box center [1445, 33] width 25 height 25
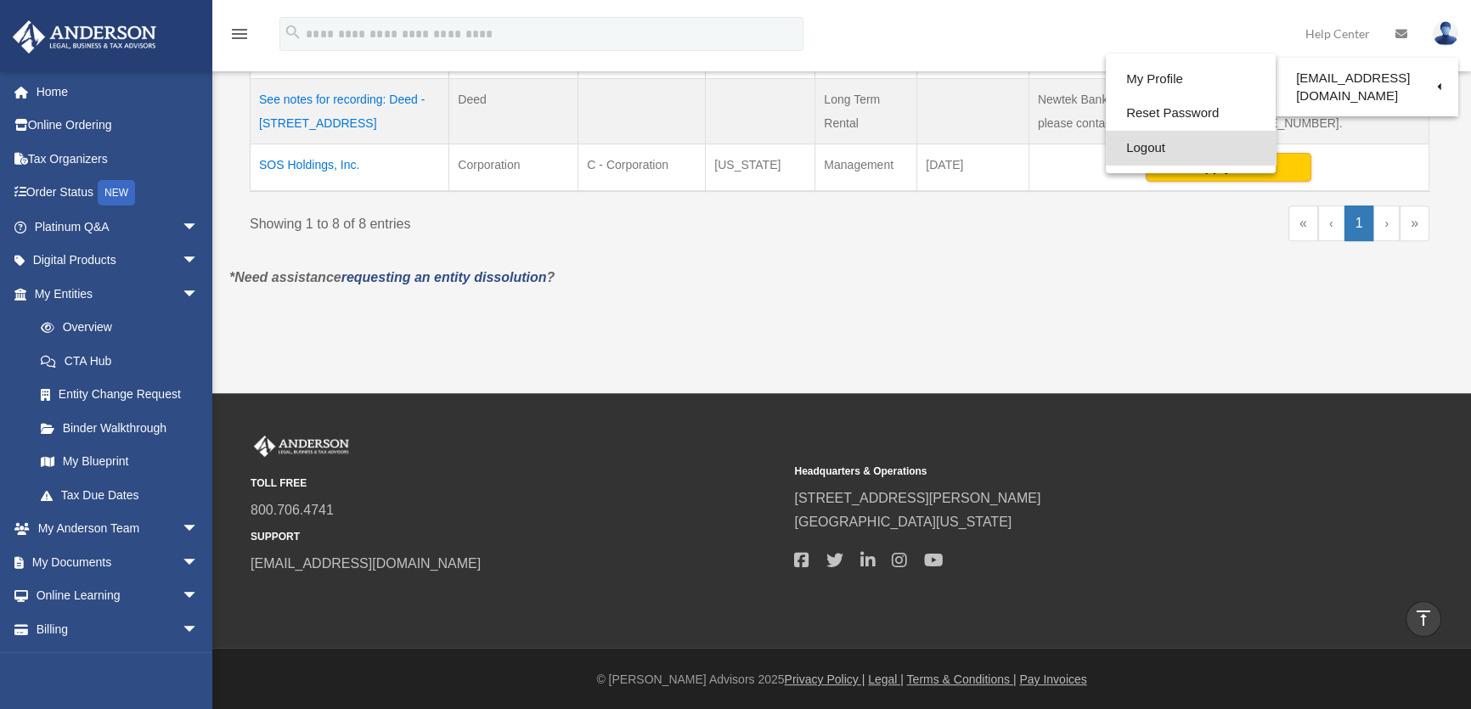
click at [1158, 157] on link "Logout" at bounding box center [1191, 148] width 170 height 35
